Goal: Information Seeking & Learning: Learn about a topic

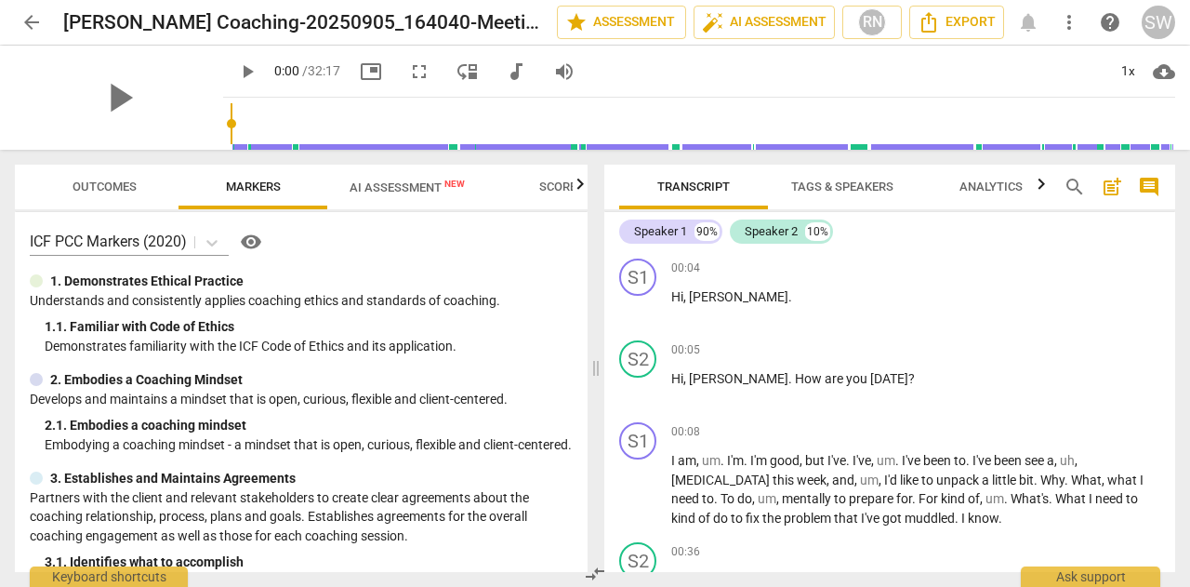
click at [924, 122] on input "range" at bounding box center [703, 123] width 944 height 59
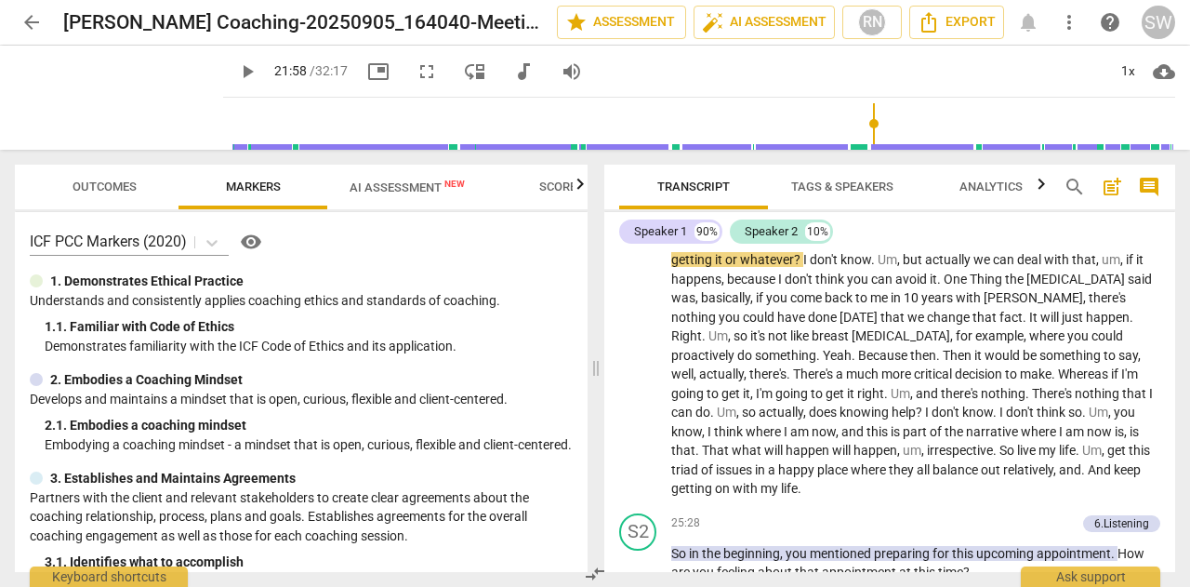
click at [864, 125] on input "range" at bounding box center [703, 123] width 944 height 59
click at [834, 125] on input "range" at bounding box center [703, 123] width 944 height 59
click at [111, 100] on span "play_arrow" at bounding box center [119, 97] width 48 height 48
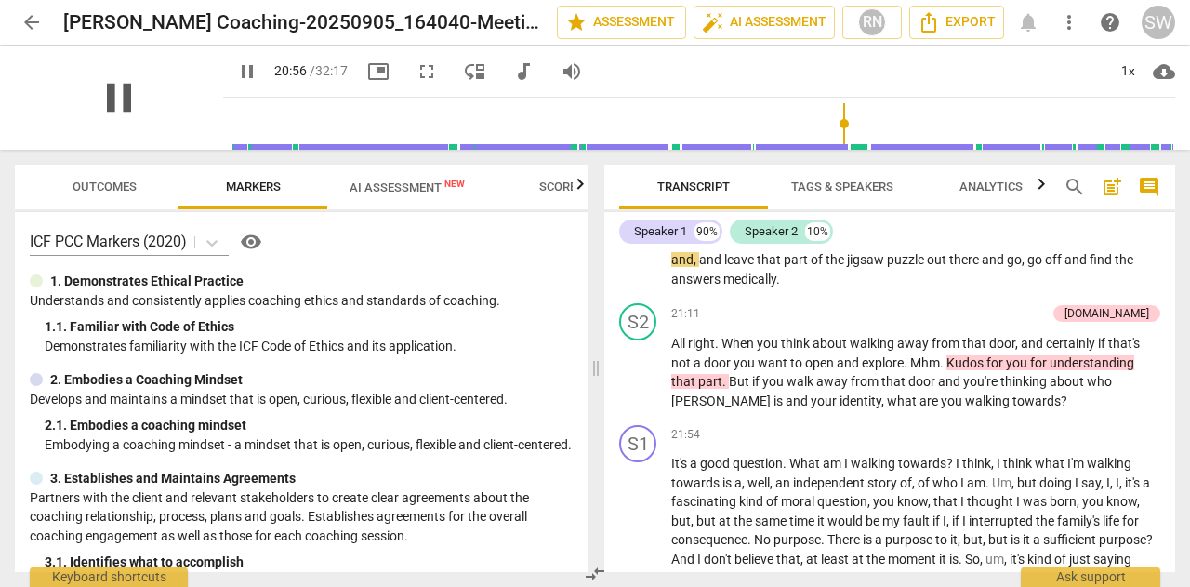
type input "1257"
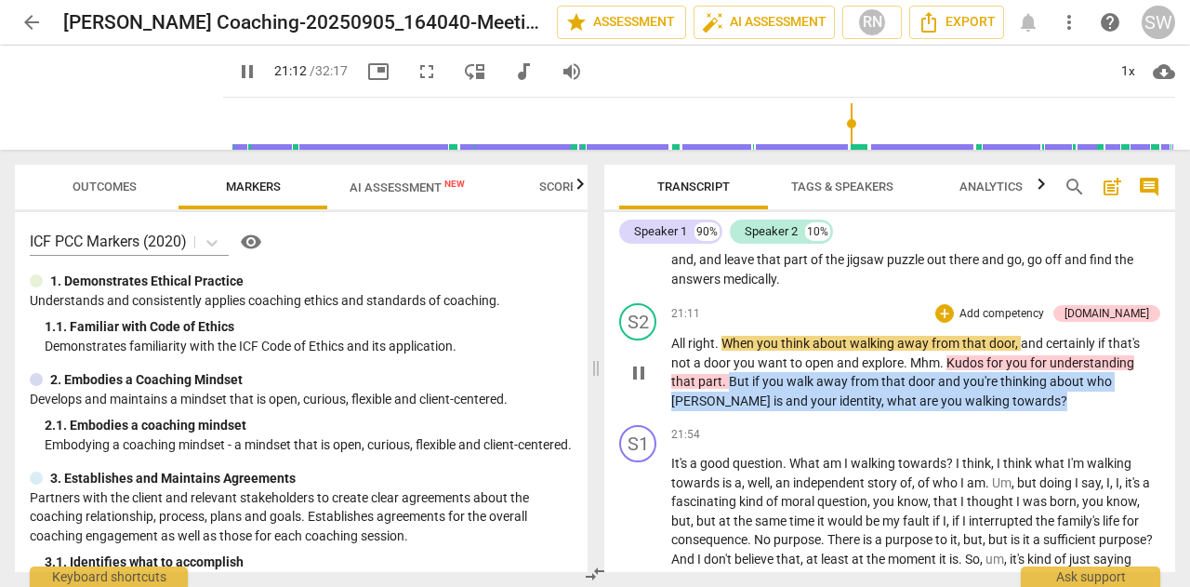
drag, startPoint x: 728, startPoint y: 400, endPoint x: 977, endPoint y: 421, distance: 250.0
click at [977, 410] on p "All right . When you think about walking away from that door , and certainly if…" at bounding box center [915, 372] width 489 height 76
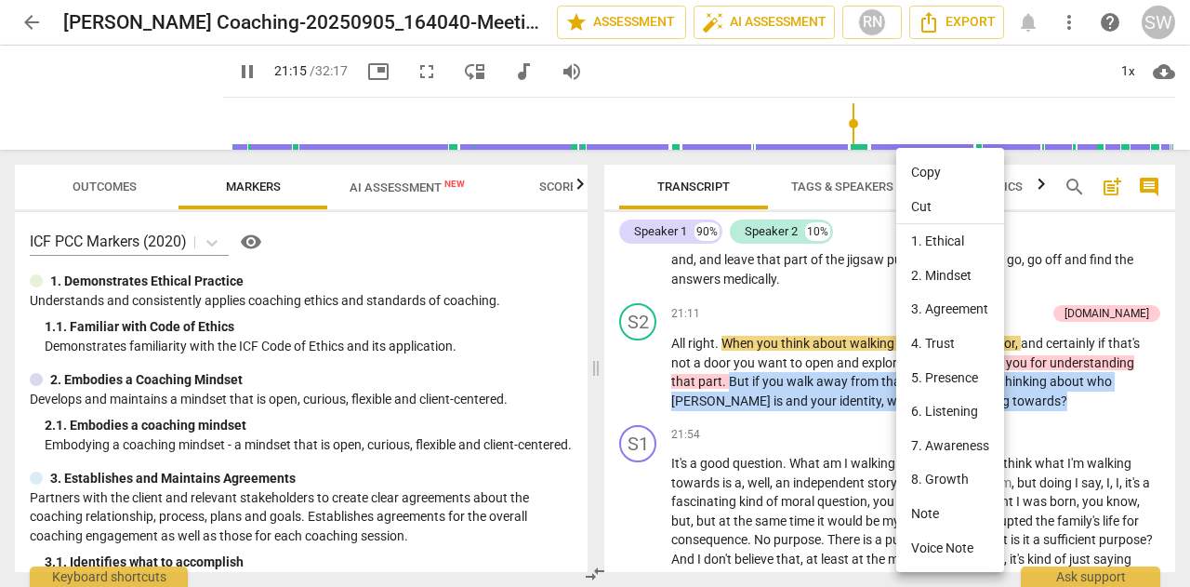
click at [935, 171] on li "Copy" at bounding box center [950, 172] width 108 height 34
copy p "But if you walk away from that door and you're thinking about who [PERSON_NAME]…"
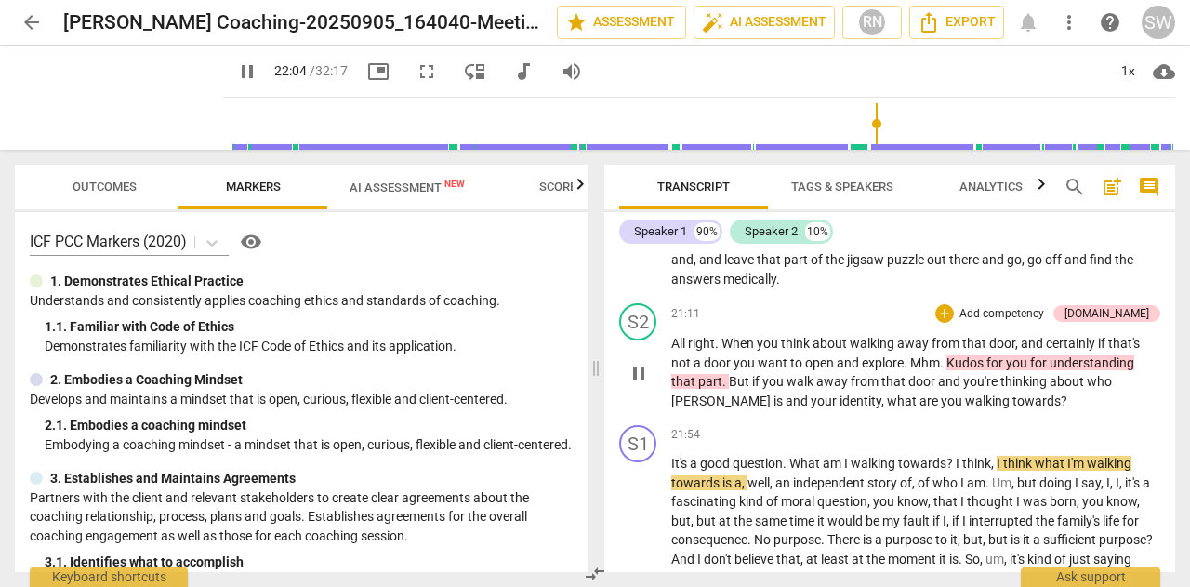
click at [946, 370] on span "Kudos" at bounding box center [966, 362] width 40 height 15
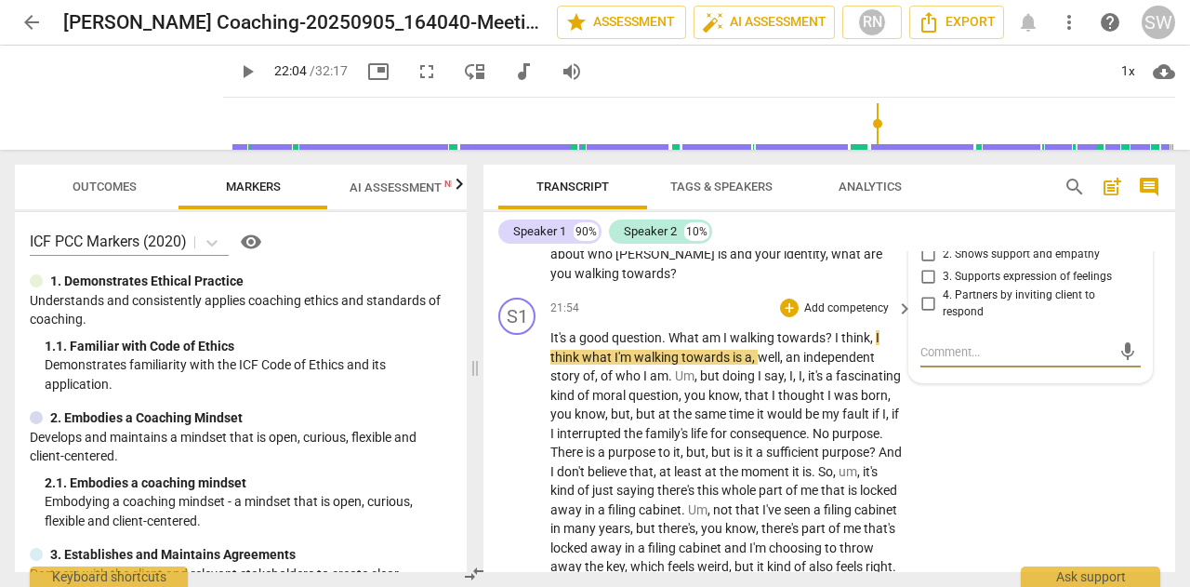
click at [902, 320] on span "keyboard_arrow_right" at bounding box center [904, 308] width 22 height 22
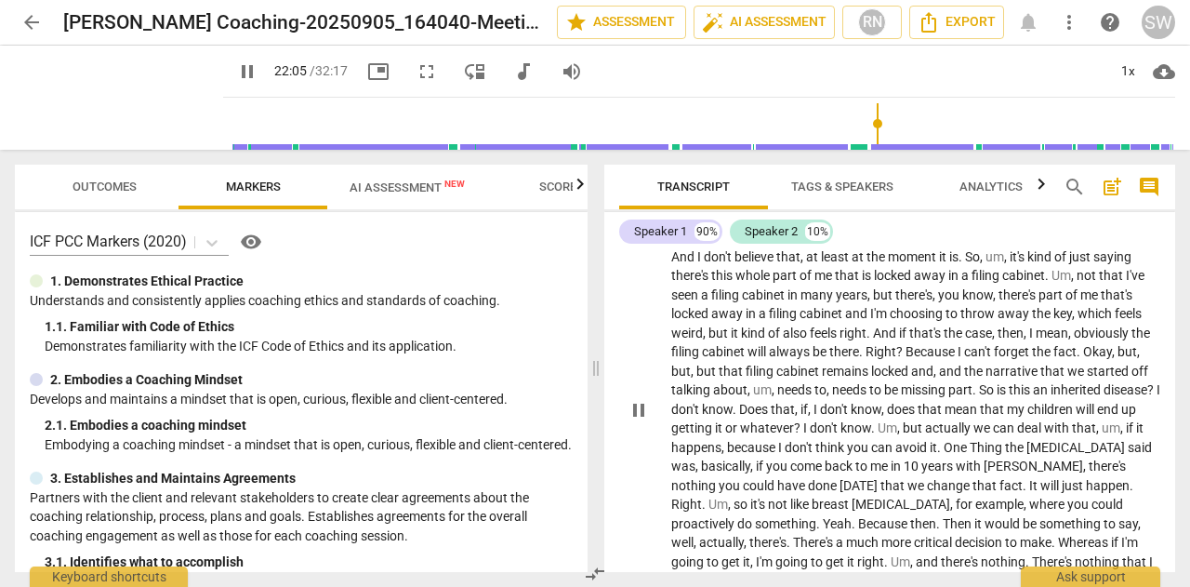
scroll to position [4597, 0]
click at [1167, 473] on div "S1 play_arrow pause 21:54 + Add competency keyboard_arrow_right It's a good que…" at bounding box center [889, 392] width 571 height 559
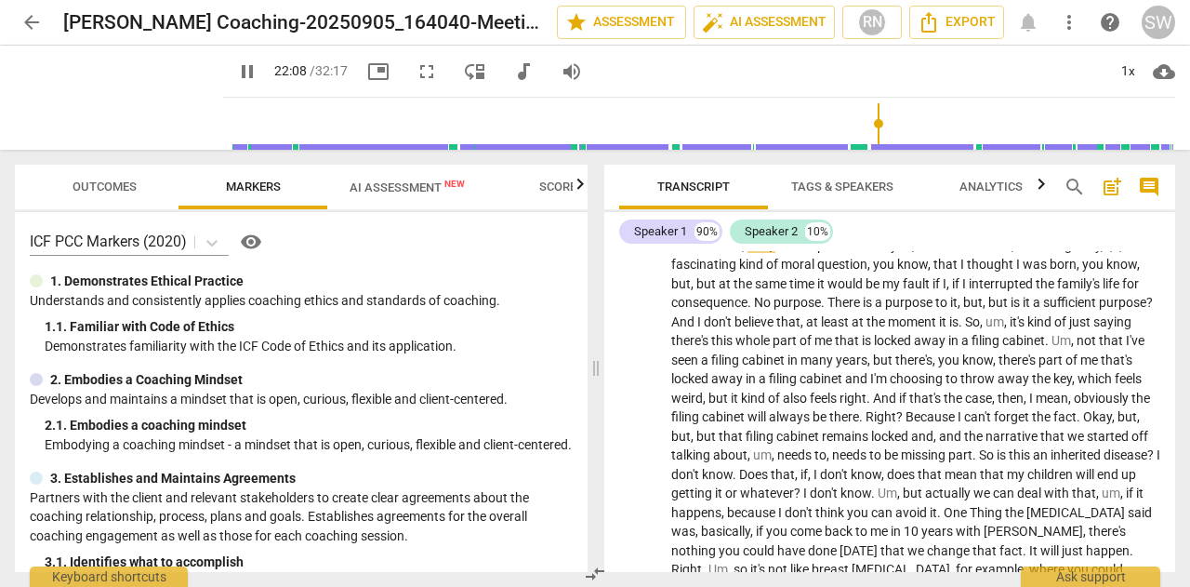
scroll to position [4396, 0]
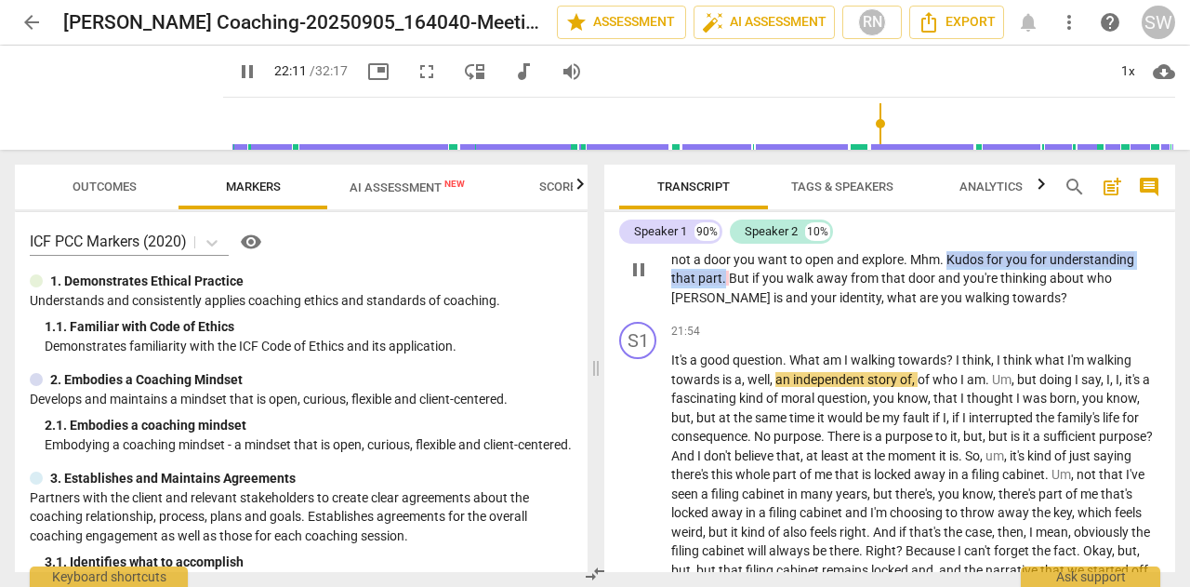
drag, startPoint x: 948, startPoint y: 280, endPoint x: 724, endPoint y: 298, distance: 224.8
click at [724, 298] on p "All right . When you think about walking away from that door , and certainly if…" at bounding box center [915, 269] width 489 height 76
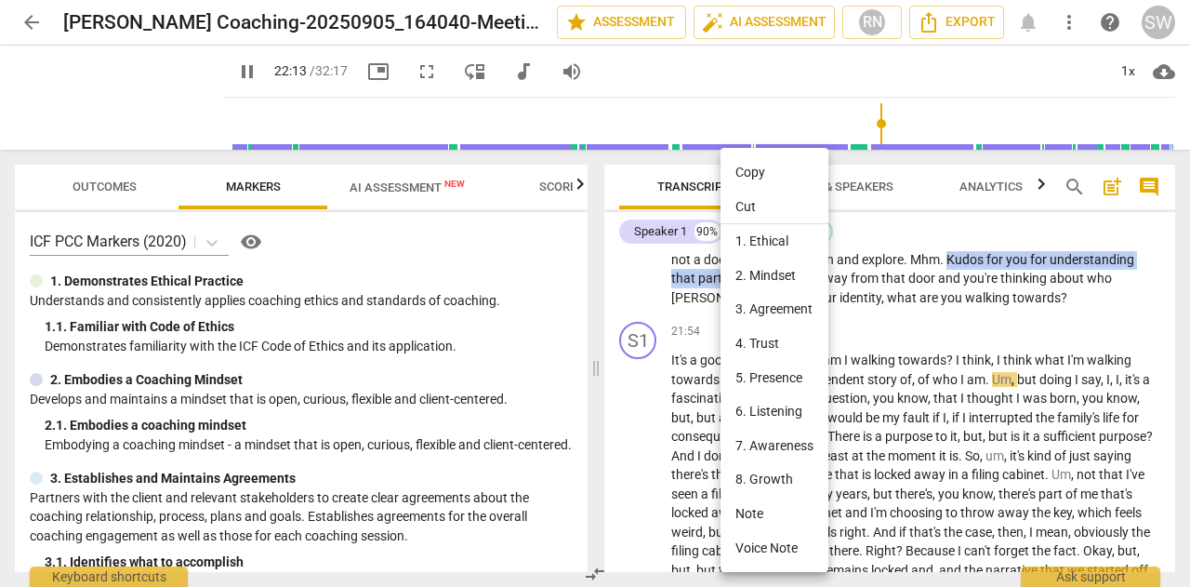
click at [753, 176] on li "Copy" at bounding box center [774, 172] width 108 height 34
copy p "Kudos for you for understanding that part ."
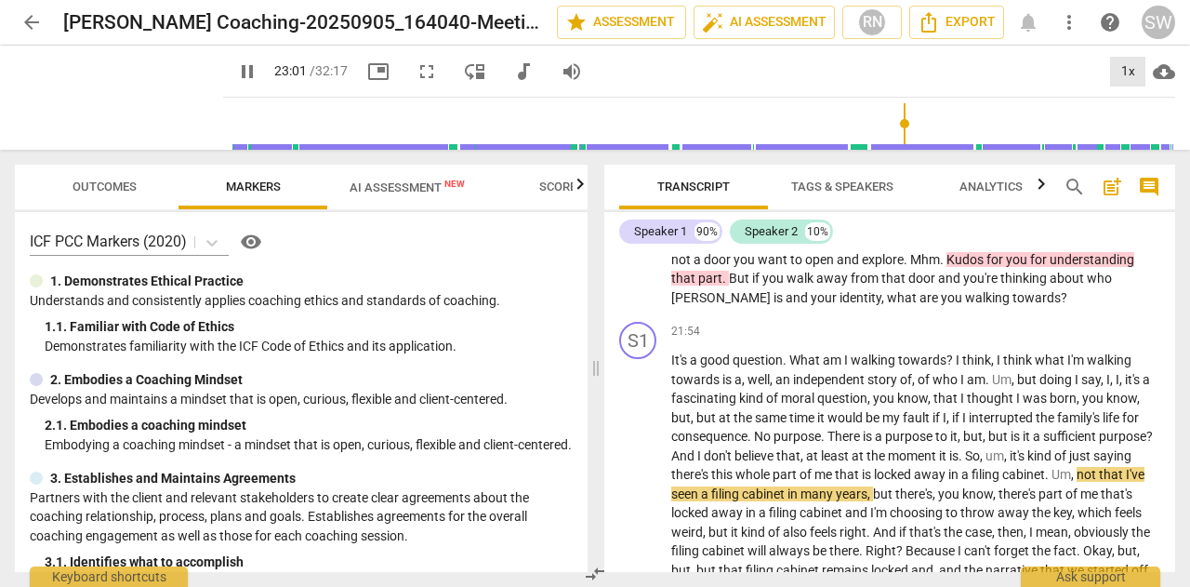
click at [1136, 68] on div "1x" at bounding box center [1127, 72] width 35 height 30
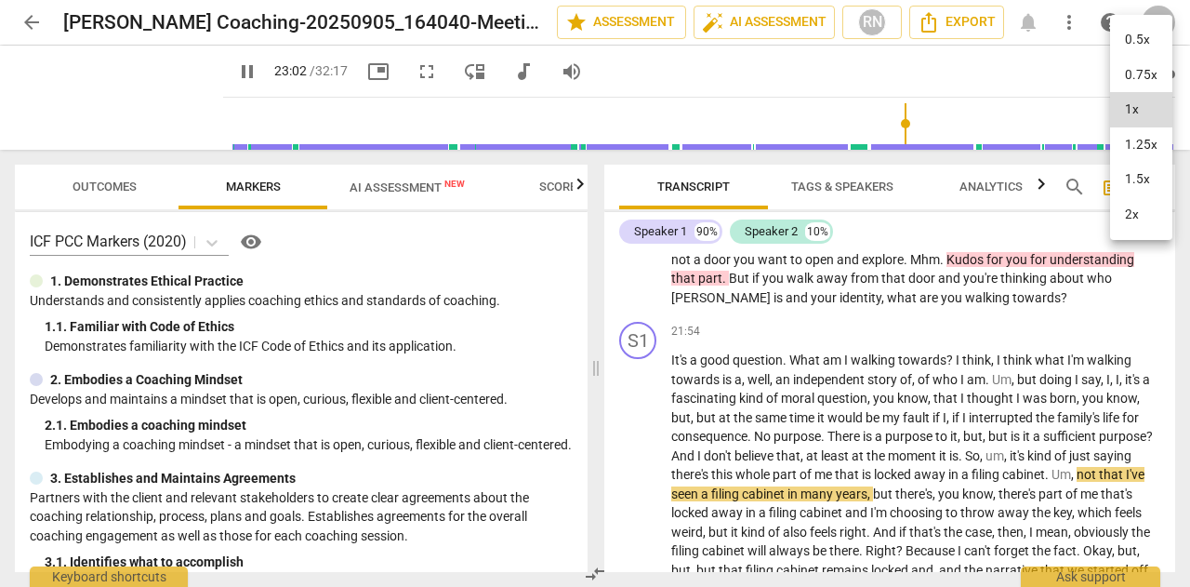
click at [1141, 146] on li "1.25x" at bounding box center [1141, 144] width 62 height 35
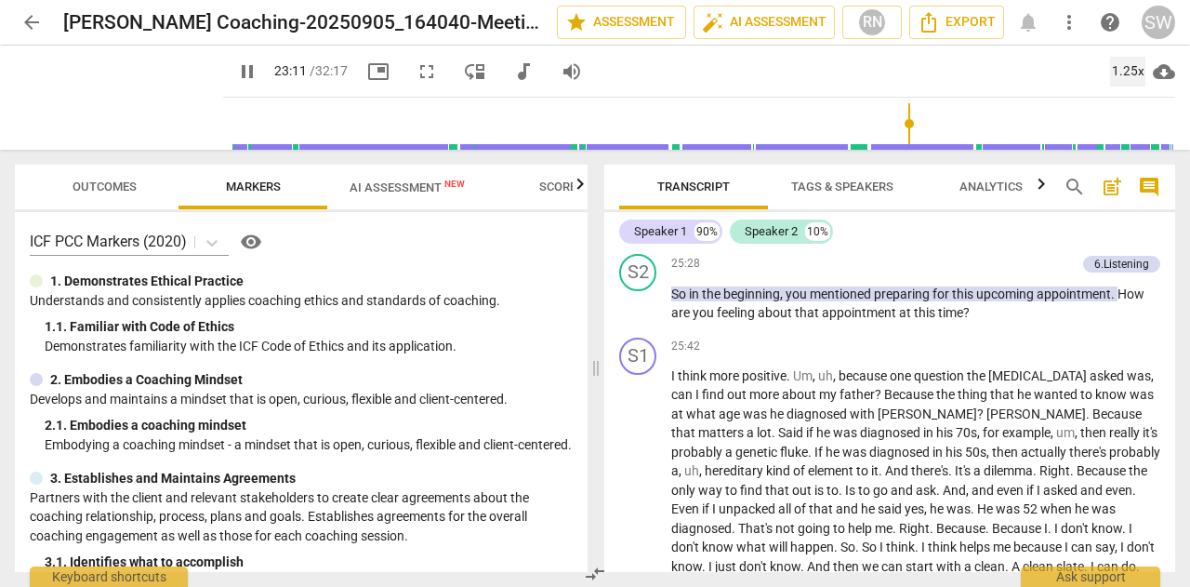
scroll to position [4997, 0]
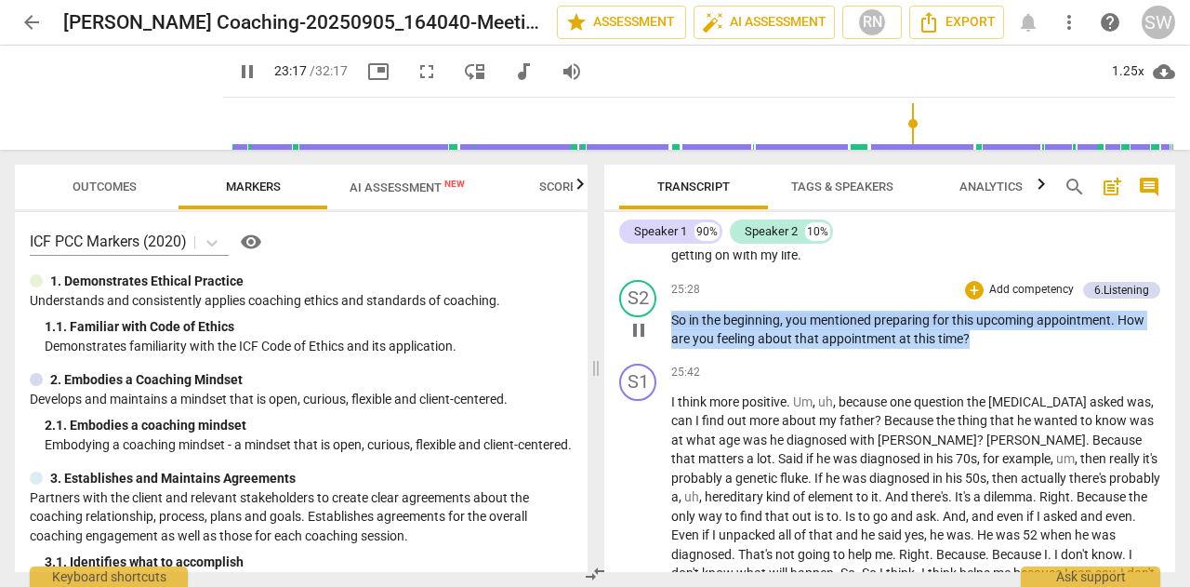
drag, startPoint x: 673, startPoint y: 339, endPoint x: 1008, endPoint y: 360, distance: 335.2
click at [1008, 349] on p "So in the beginning , you mentioned preparing for this upcoming appointment . H…" at bounding box center [915, 329] width 489 height 38
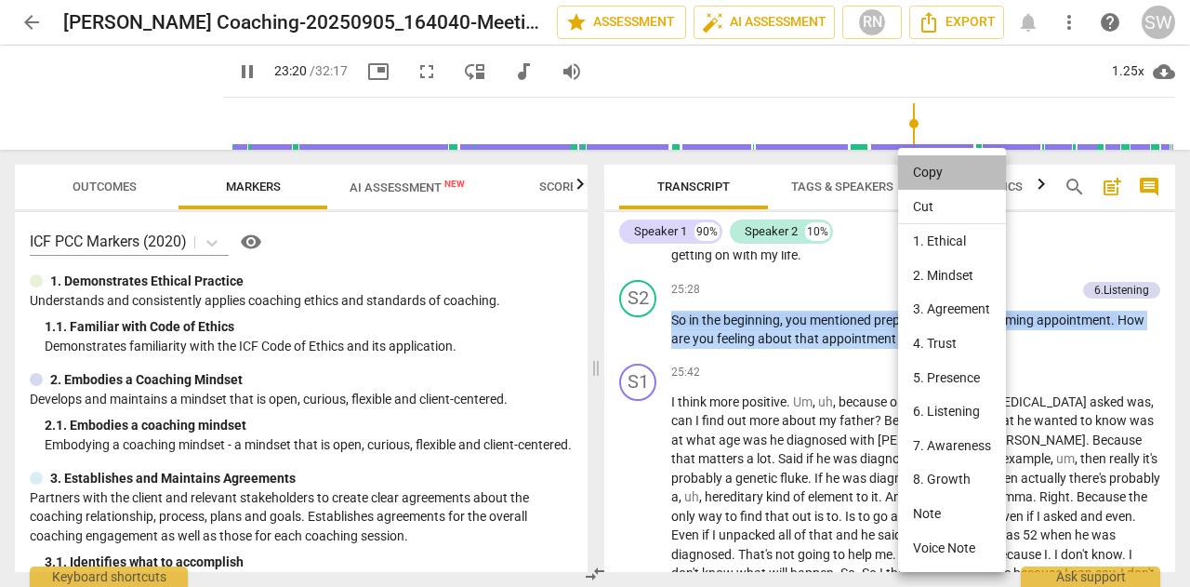
click at [959, 178] on li "Copy" at bounding box center [952, 172] width 108 height 34
copy p "So in the beginning , you mentioned preparing for this upcoming appointment . H…"
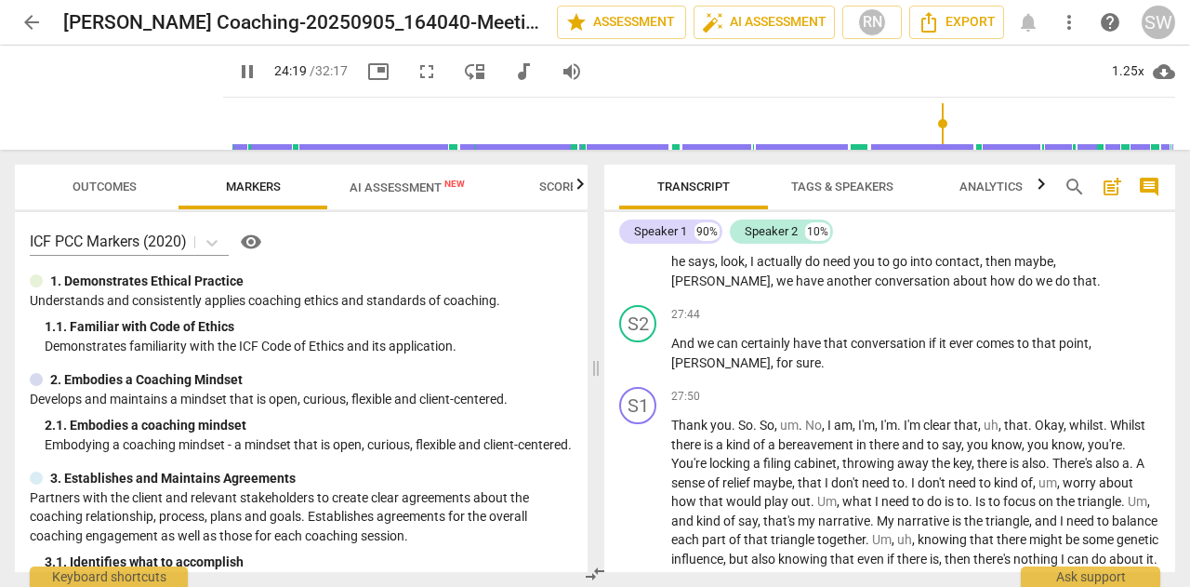
scroll to position [5450, 0]
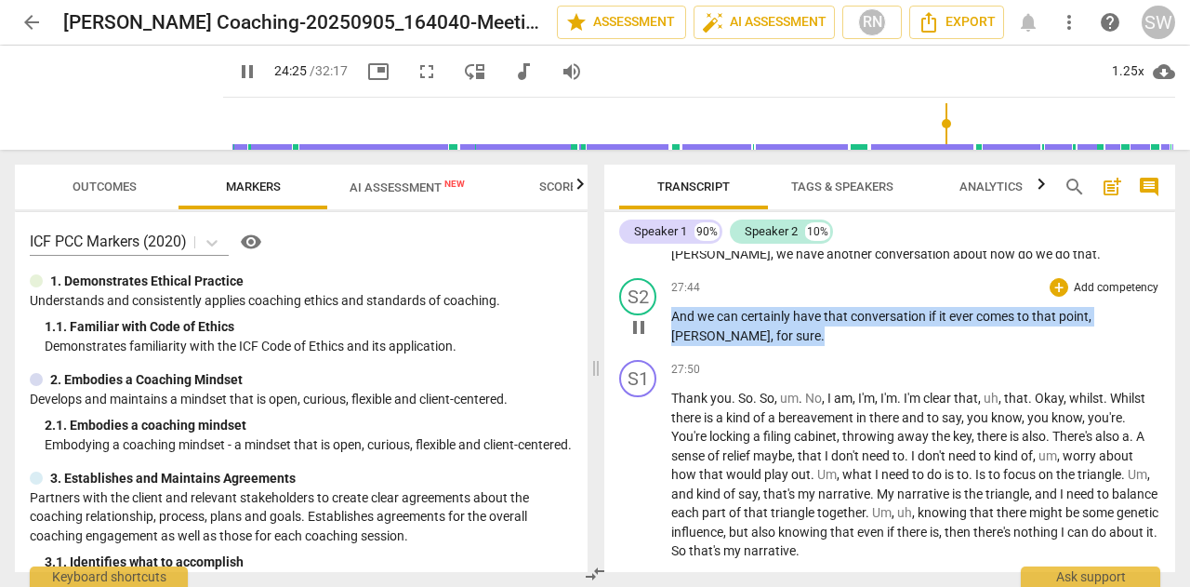
drag, startPoint x: 673, startPoint y: 333, endPoint x: 709, endPoint y: 356, distance: 43.1
click at [709, 345] on p "And we can certainly have that conversation if it ever comes to that point , [P…" at bounding box center [915, 326] width 489 height 38
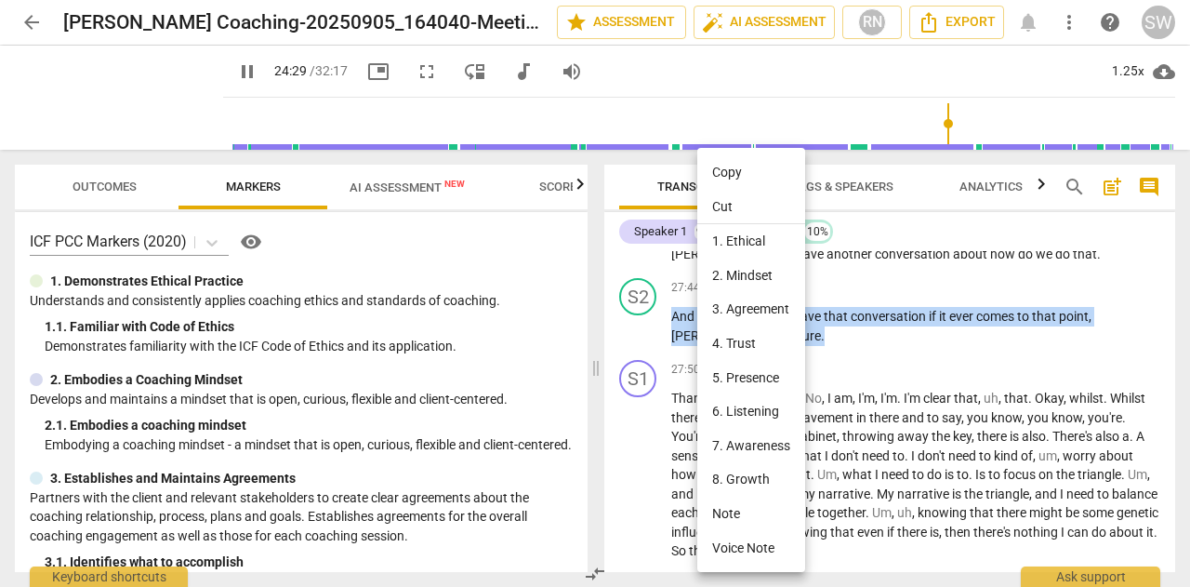
click at [736, 175] on li "Copy" at bounding box center [751, 172] width 108 height 34
copy p "And we can certainly have that conversation if it ever comes to that point , [P…"
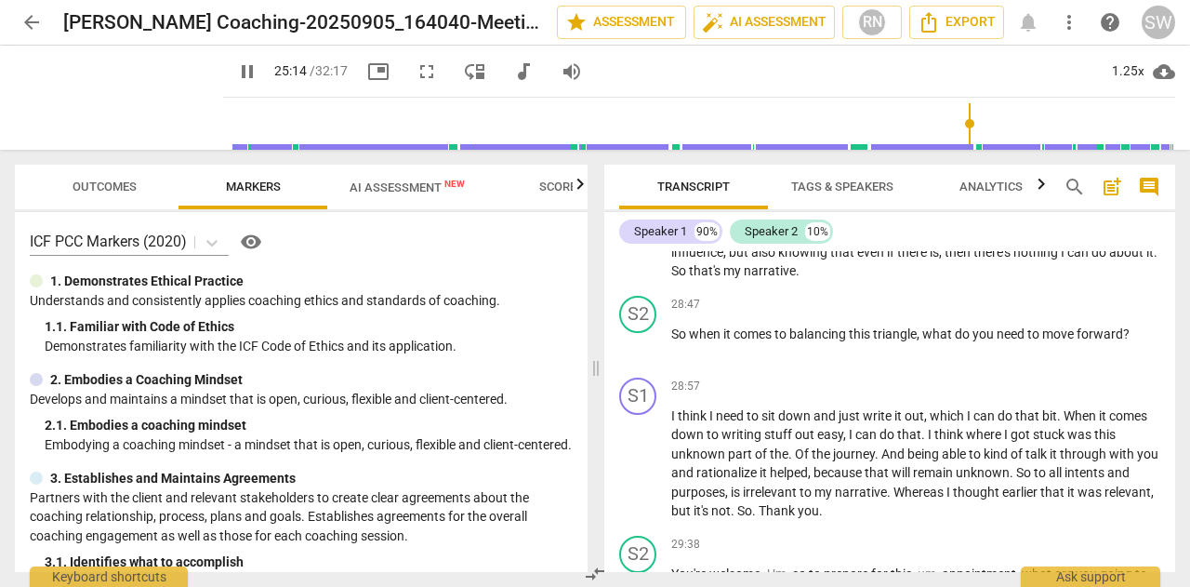
scroll to position [5742, 0]
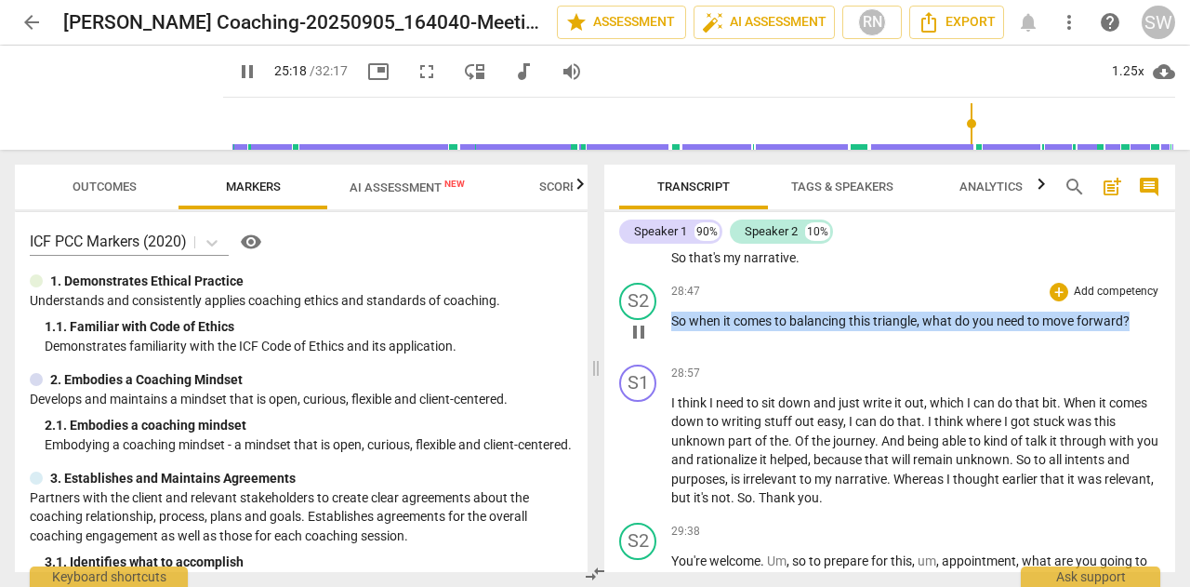
drag, startPoint x: 673, startPoint y: 342, endPoint x: 1154, endPoint y: 334, distance: 481.5
click at [1154, 334] on div "S2 play_arrow pause 28:47 + Add competency keyboard_arrow_right So when it come…" at bounding box center [889, 316] width 571 height 82
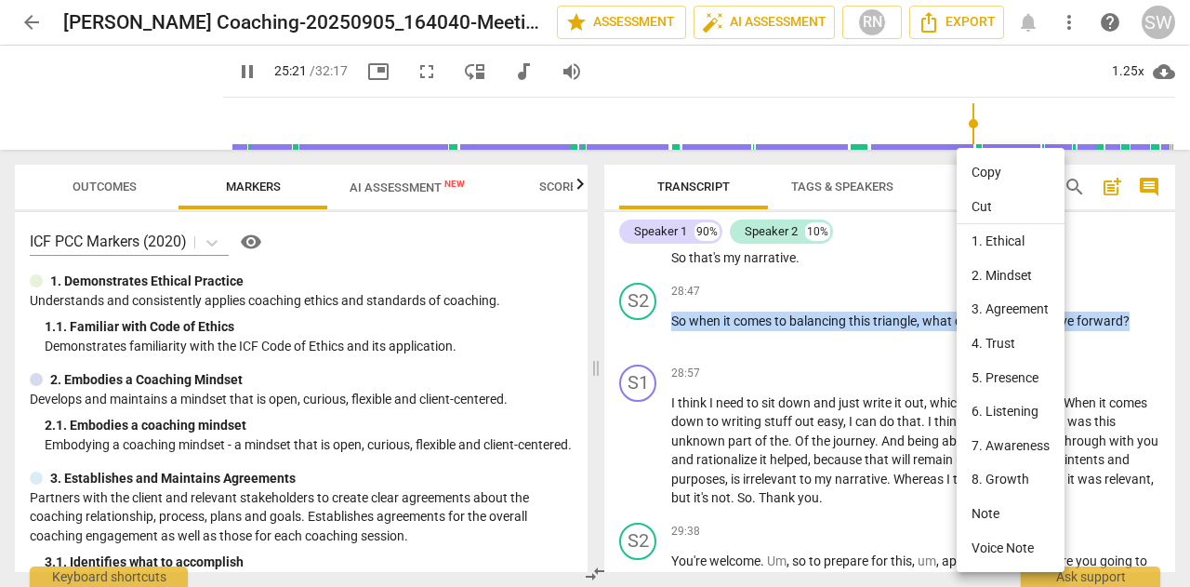
click at [976, 170] on li "Copy" at bounding box center [1010, 172] width 108 height 34
copy p "So when it comes to balancing this triangle , what do you need to move forward ?"
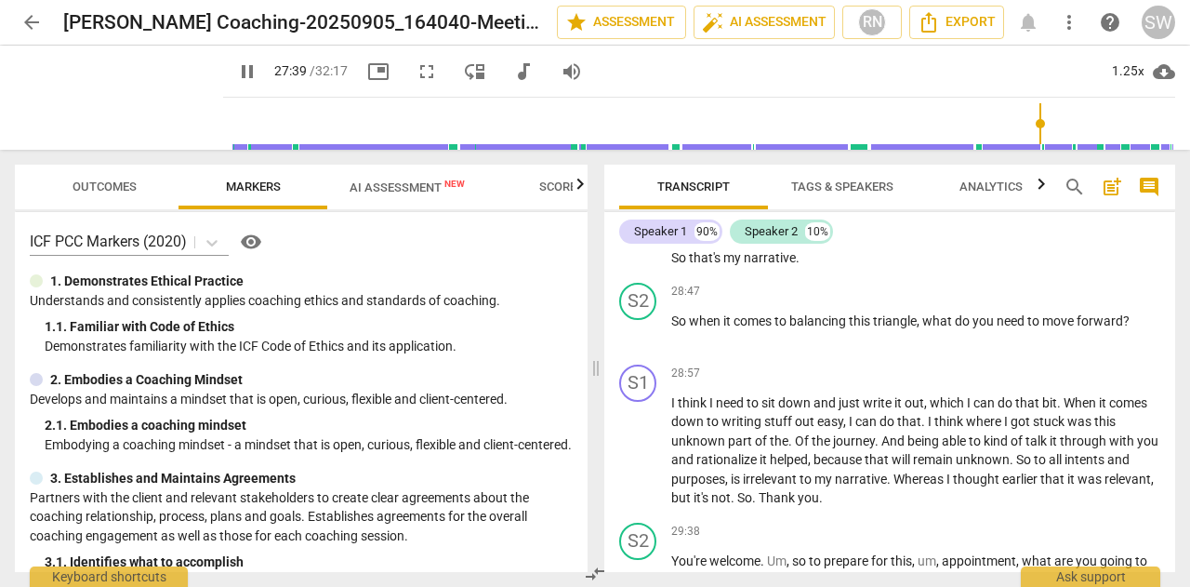
click at [1035, 124] on input "range" at bounding box center [703, 123] width 944 height 59
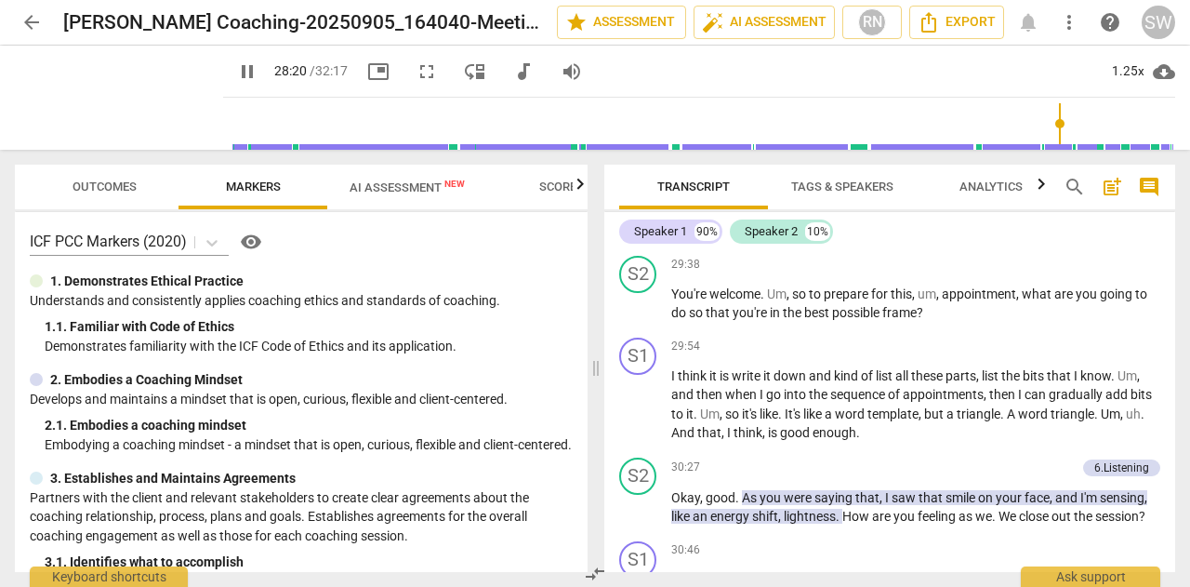
scroll to position [6036, 0]
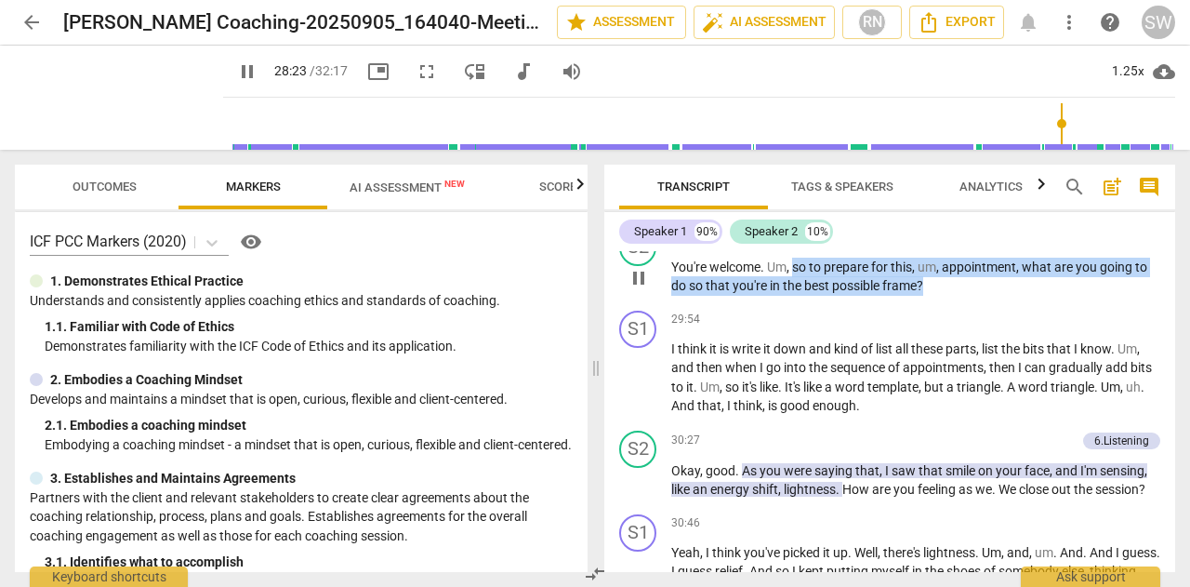
drag, startPoint x: 794, startPoint y: 287, endPoint x: 967, endPoint y: 315, distance: 175.1
click at [967, 303] on div "S2 play_arrow pause 29:38 + Add competency keyboard_arrow_right You're welcome …" at bounding box center [889, 262] width 571 height 82
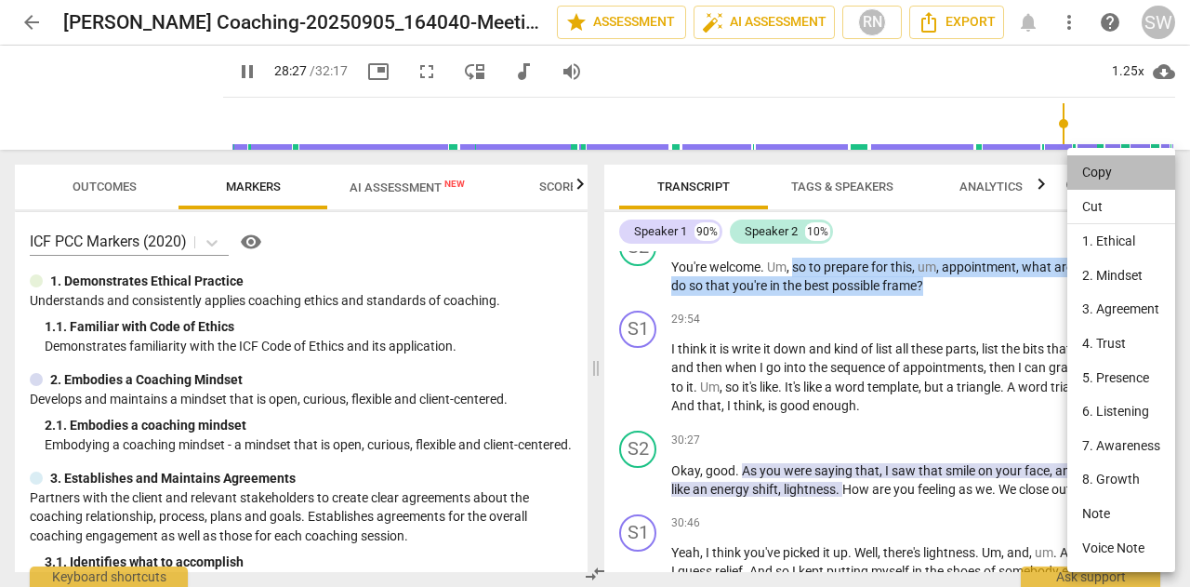
click at [1089, 168] on li "Copy" at bounding box center [1121, 172] width 108 height 34
copy p "so to prepare for this , um , appointment , what are you going to do so that yo…"
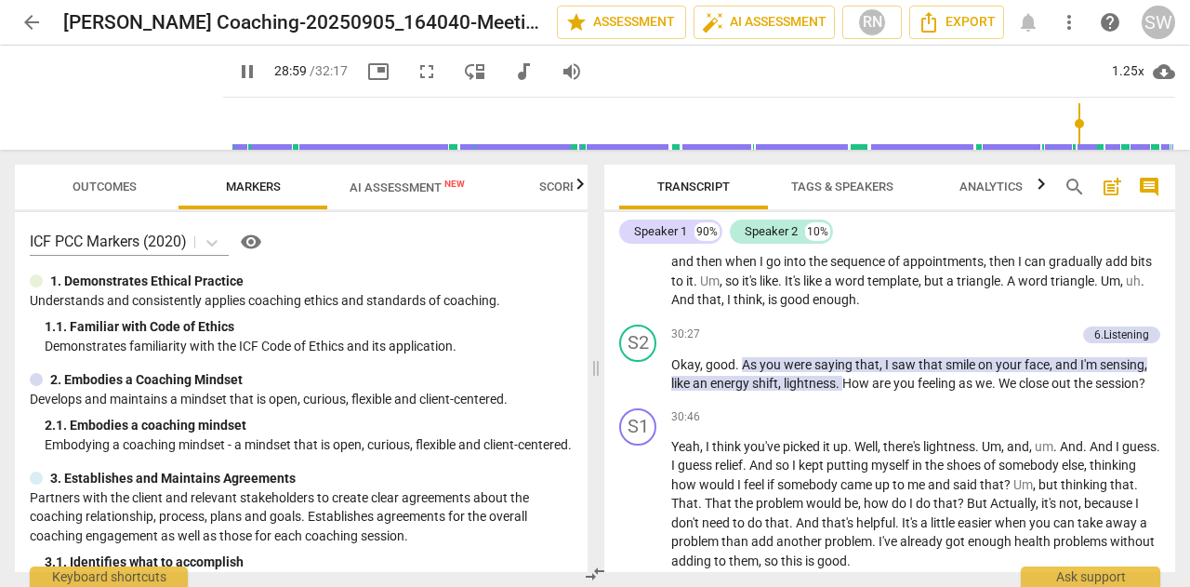
scroll to position [6143, 0]
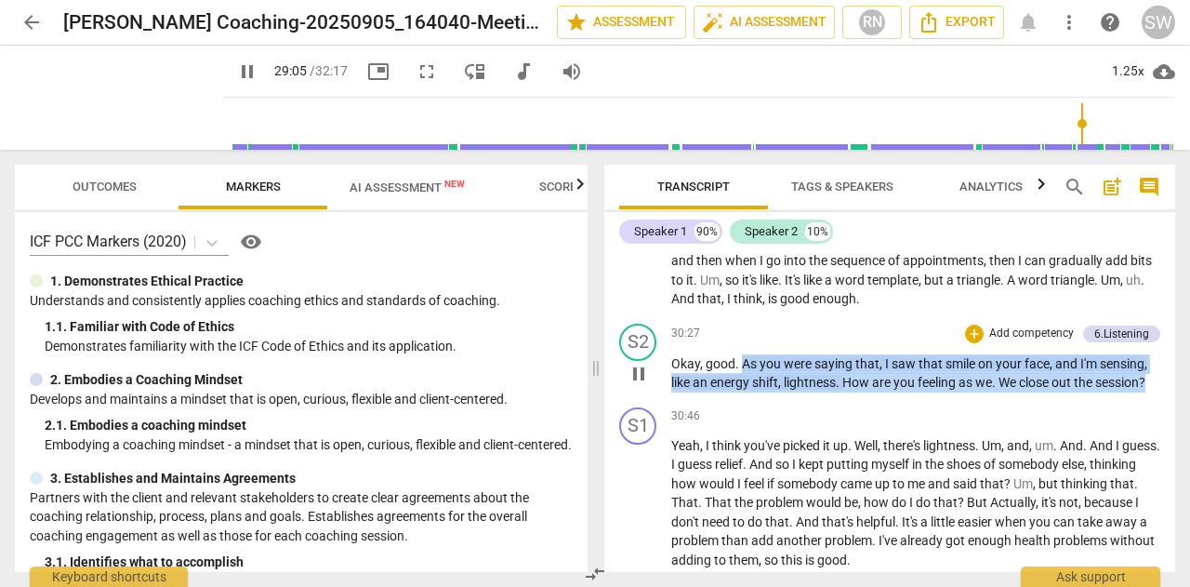
drag, startPoint x: 740, startPoint y: 378, endPoint x: 1154, endPoint y: 399, distance: 415.1
click at [1154, 399] on div "S2 play_arrow pause 30:27 + Add competency 6.Listening keyboard_arrow_right Oka…" at bounding box center [889, 358] width 571 height 84
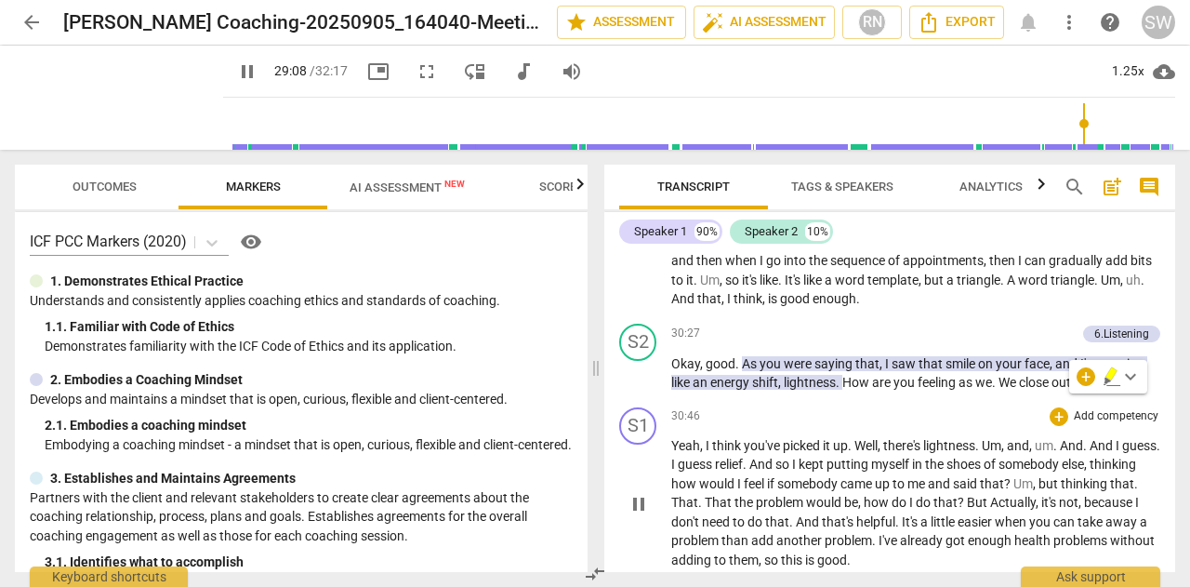
click at [840, 420] on div "S1 play_arrow pause 30:46 + Add competency keyboard_arrow_right Yeah , I think …" at bounding box center [889, 489] width 571 height 178
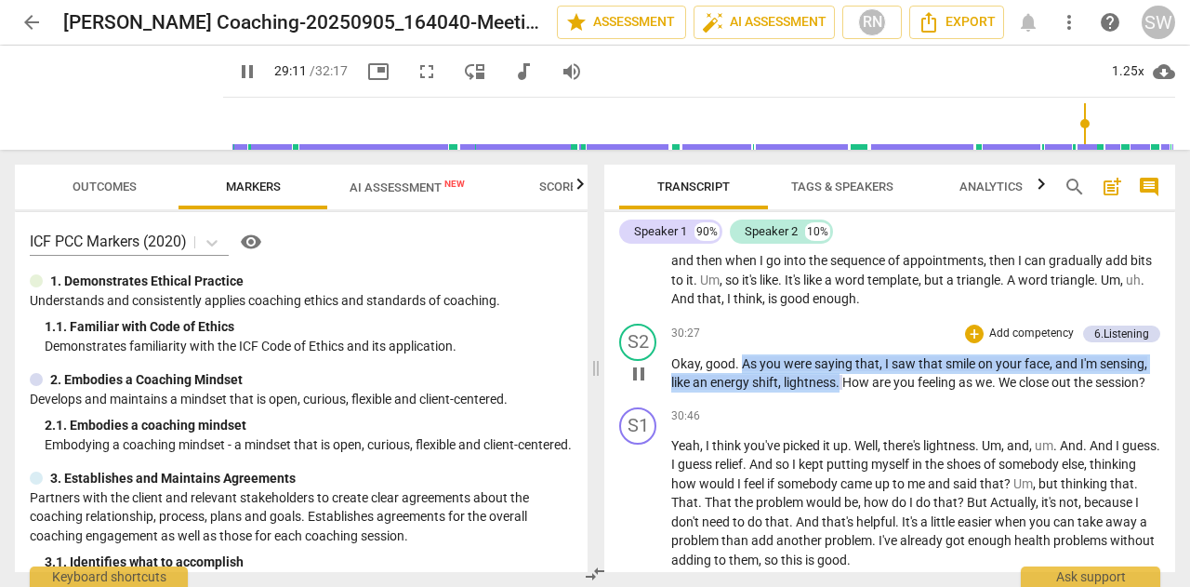
drag, startPoint x: 740, startPoint y: 380, endPoint x: 842, endPoint y: 408, distance: 106.0
click at [842, 392] on p "Okay , good . As you were saying that , I saw that smile on your face , and I'm…" at bounding box center [915, 373] width 489 height 38
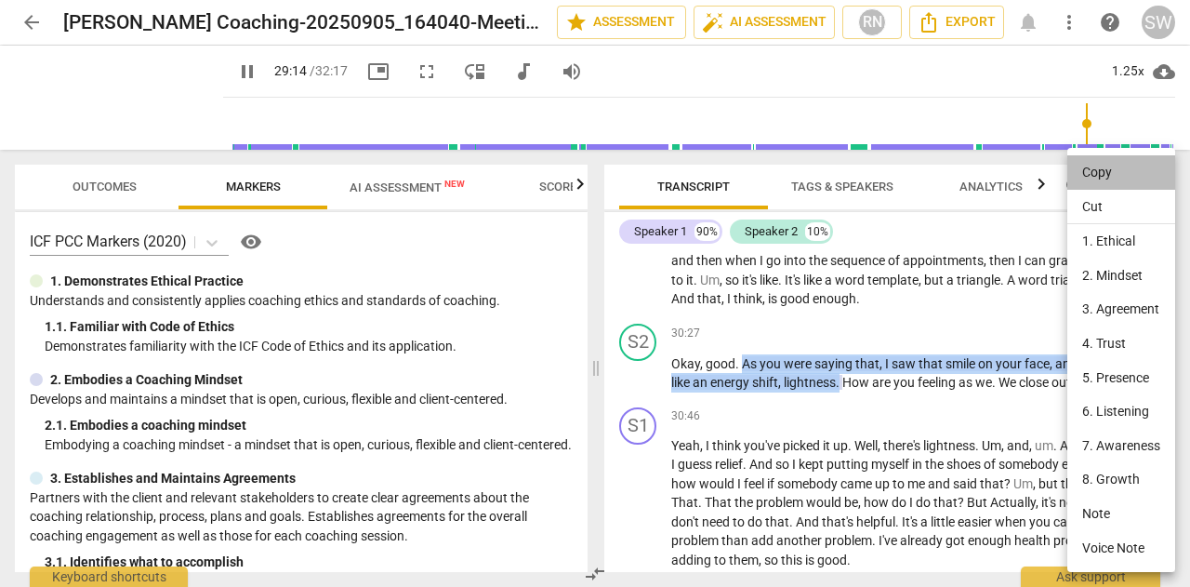
click at [1088, 172] on li "Copy" at bounding box center [1121, 172] width 108 height 34
copy p "As you were saying that , I saw that smile on your face , and I'm sensing , lik…"
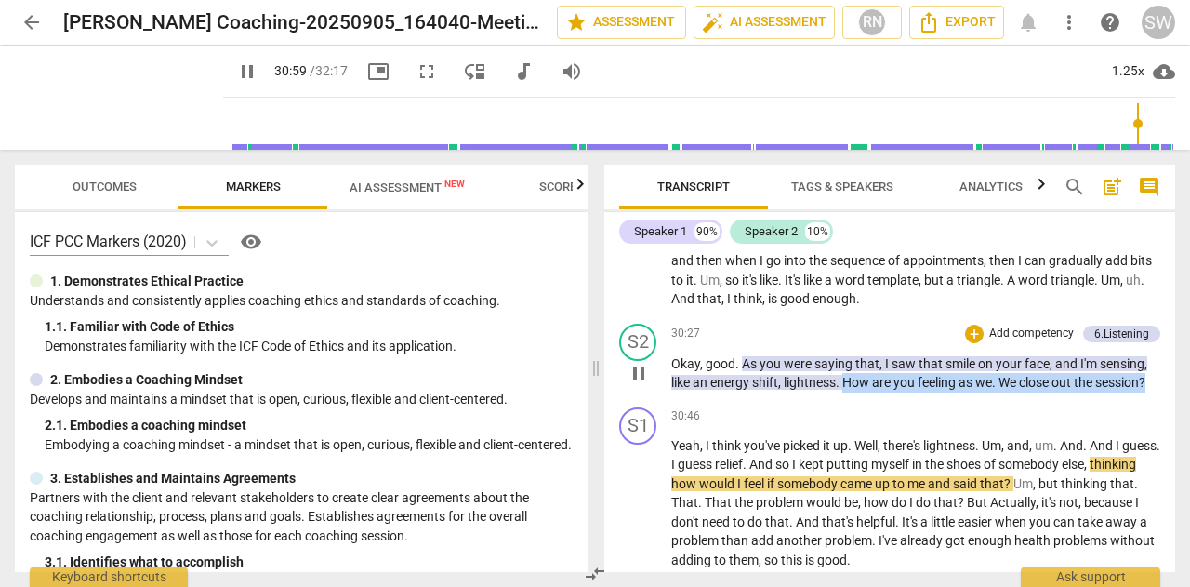
drag, startPoint x: 846, startPoint y: 401, endPoint x: 1151, endPoint y: 399, distance: 304.9
click at [1151, 392] on p "Okay , good . As you were saying that , I saw that smile on your face , and I'm…" at bounding box center [915, 373] width 489 height 38
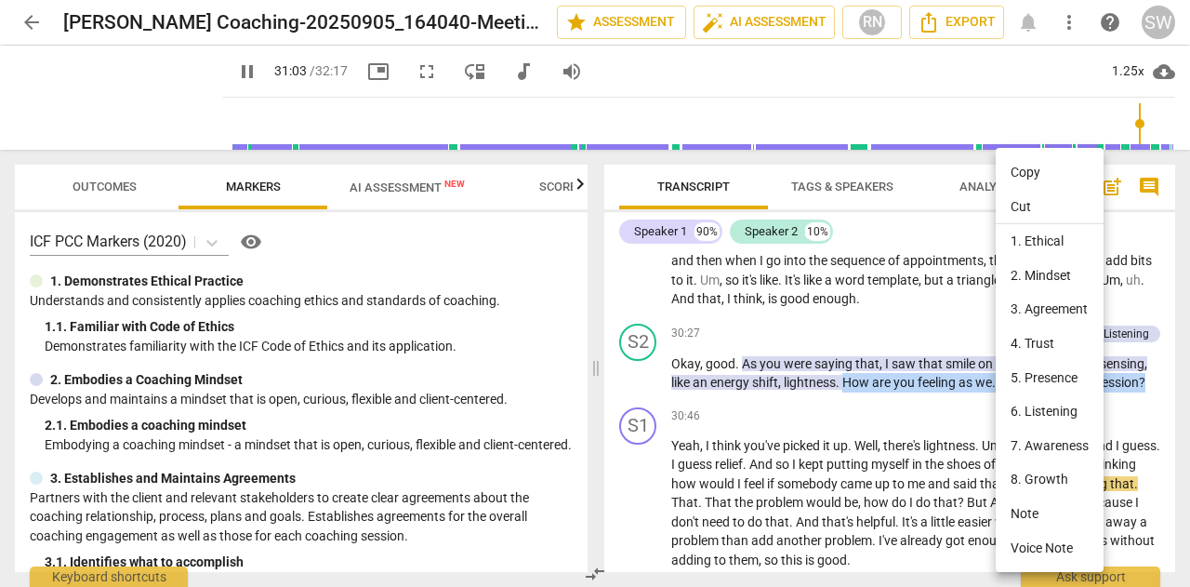
click at [1034, 169] on li "Copy" at bounding box center [1049, 172] width 108 height 34
copy p "How are you feeling as we . We close out the session ?"
